Goal: Task Accomplishment & Management: Use online tool/utility

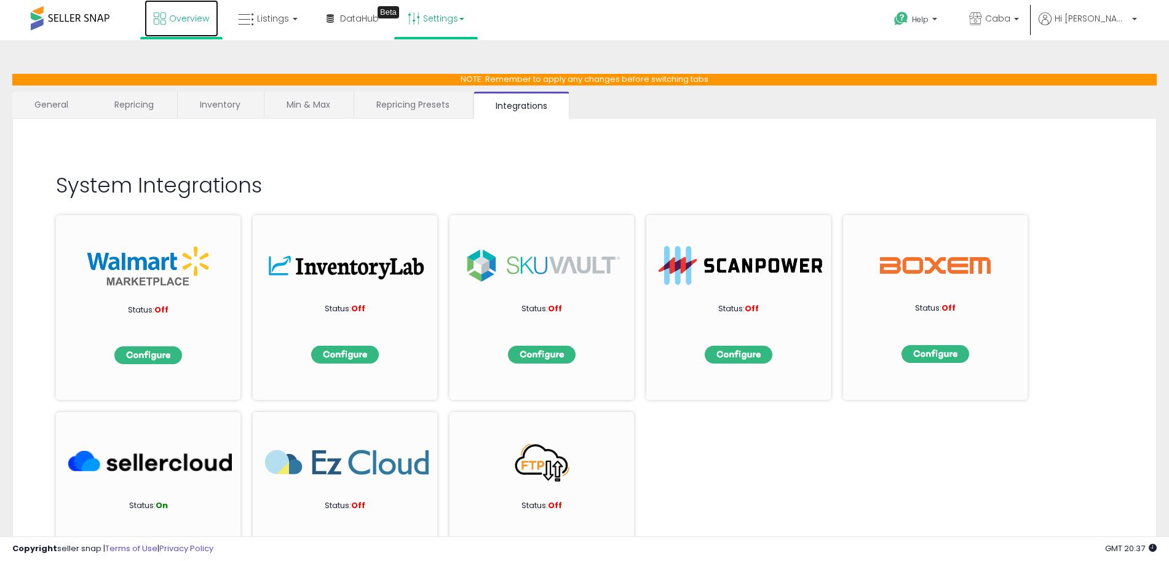
click at [173, 7] on link "Overview" at bounding box center [182, 18] width 74 height 37
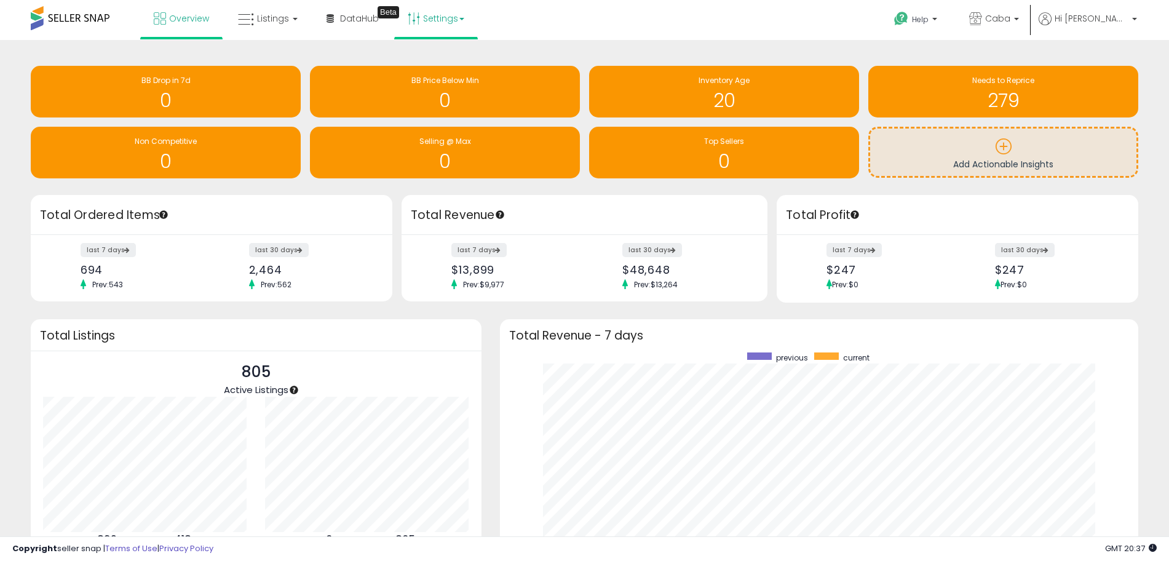
click at [428, 20] on link "Settings" at bounding box center [436, 18] width 75 height 37
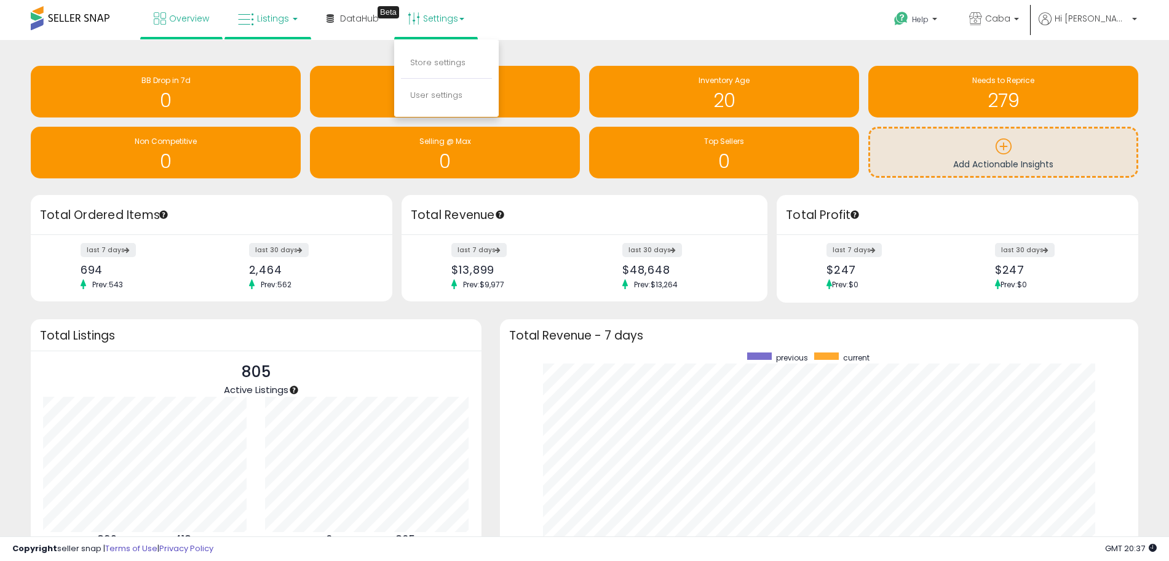
click at [281, 24] on span "Listings" at bounding box center [273, 18] width 32 height 12
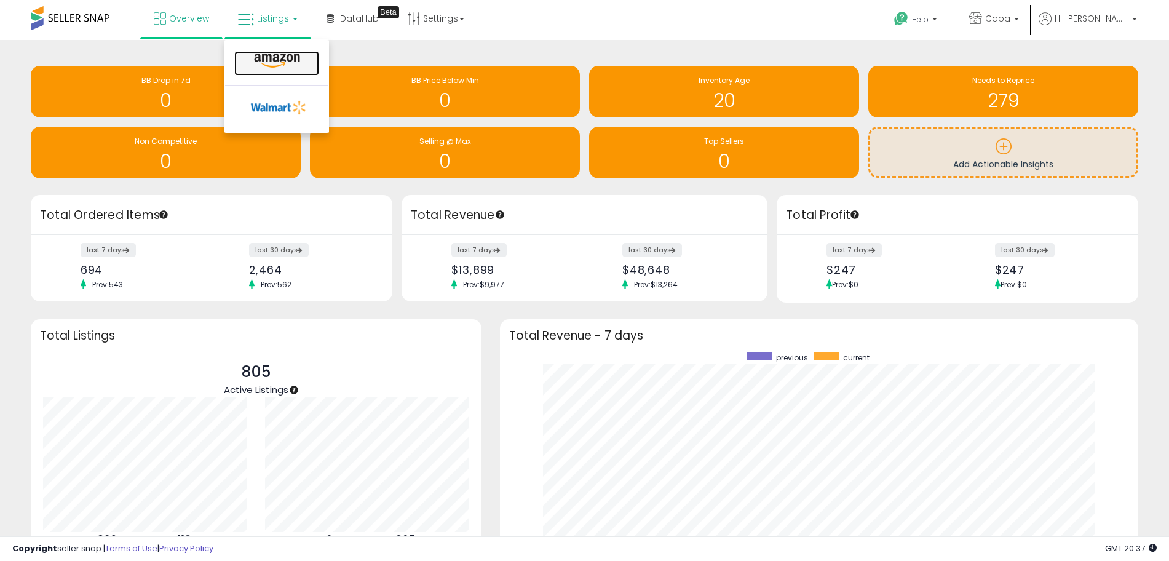
click at [293, 71] on link at bounding box center [276, 63] width 85 height 25
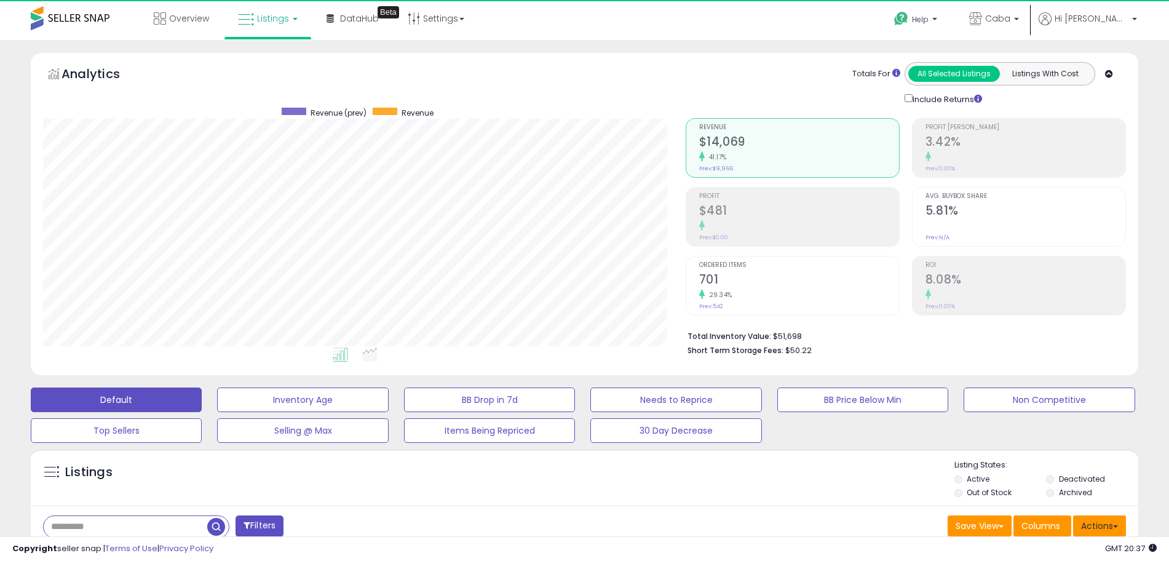
scroll to position [252, 643]
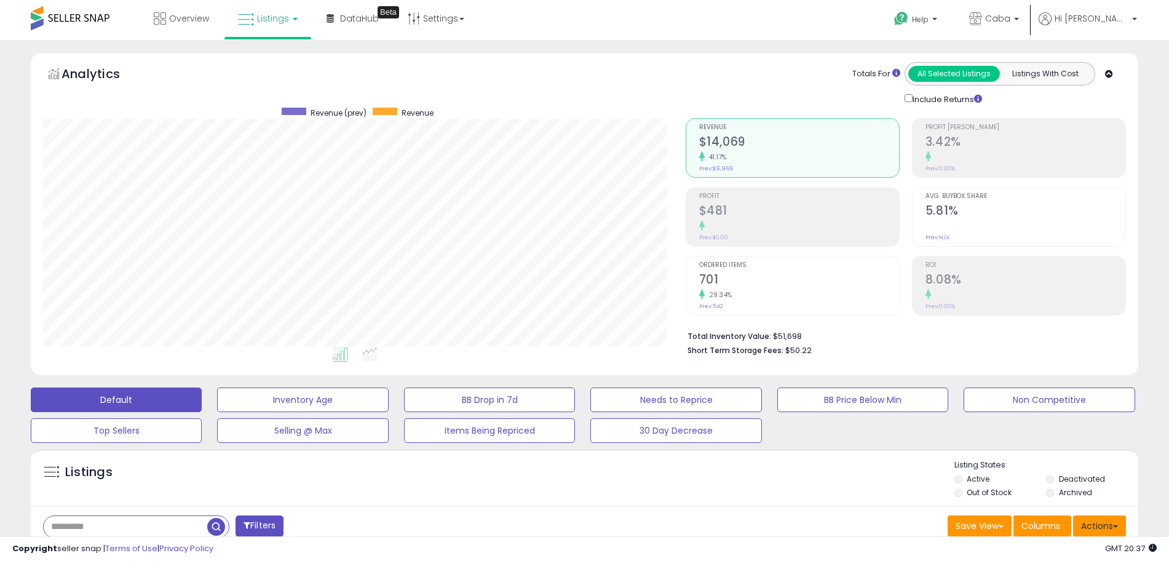
click at [1103, 530] on button "Actions" at bounding box center [1099, 525] width 53 height 21
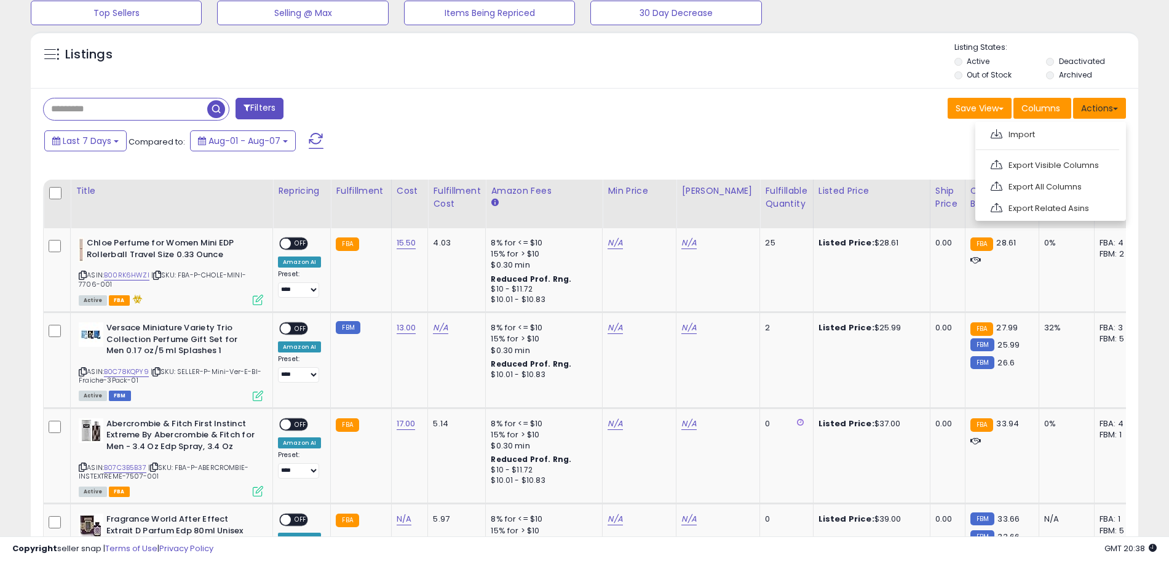
scroll to position [435, 0]
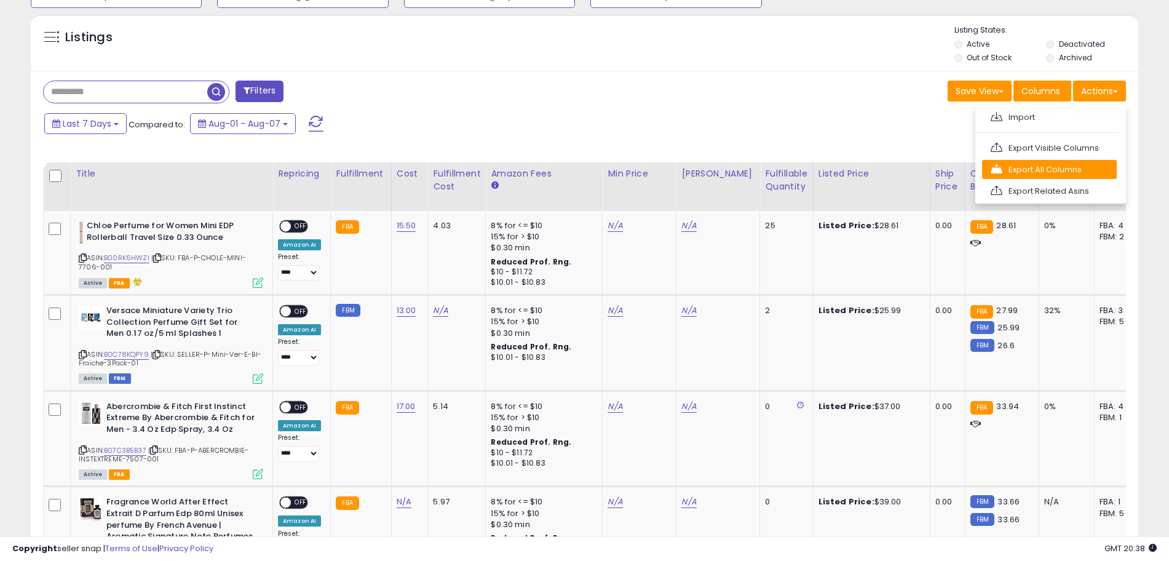
click at [1084, 165] on link "Export All Columns" at bounding box center [1049, 169] width 135 height 19
